Goal: Check status: Check status

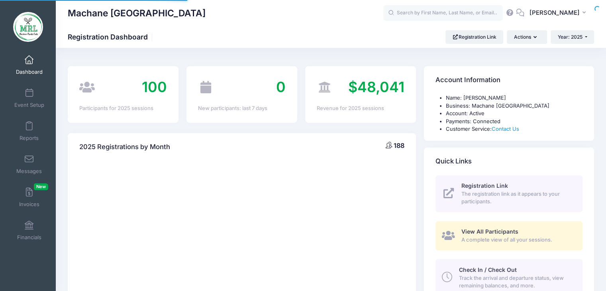
select select
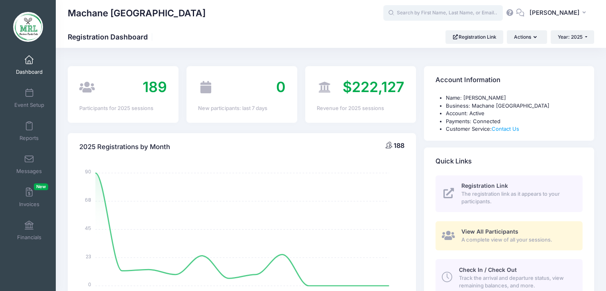
click at [444, 12] on input "text" at bounding box center [442, 13] width 119 height 16
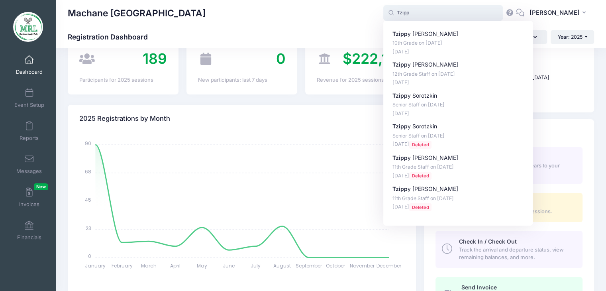
scroll to position [21, 0]
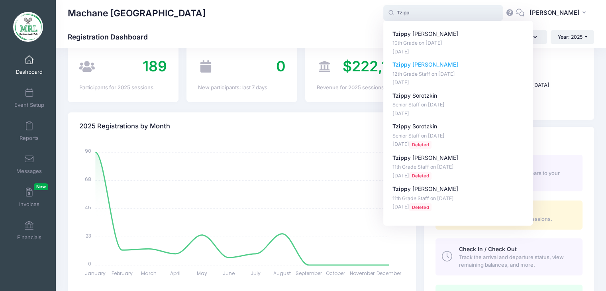
click at [507, 82] on p "[DATE]" at bounding box center [457, 83] width 131 height 8
type input "[PERSON_NAME] (12th Grade Staff, [DATE])"
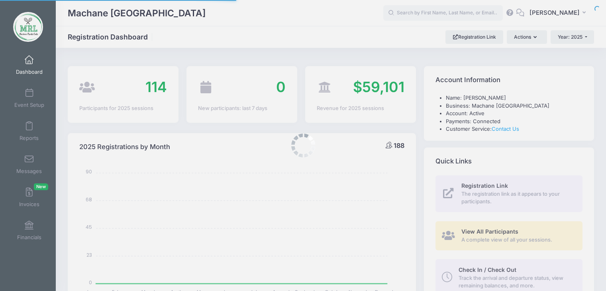
select select
